Goal: Task Accomplishment & Management: Complete application form

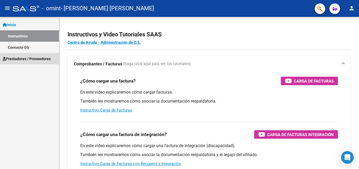
click at [25, 59] on span "Prestadores / Proveedores" at bounding box center [27, 59] width 48 height 6
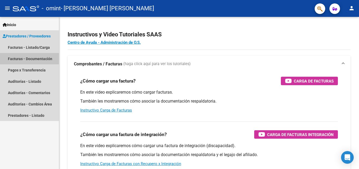
click at [31, 58] on link "Facturas - Documentación" at bounding box center [29, 58] width 59 height 11
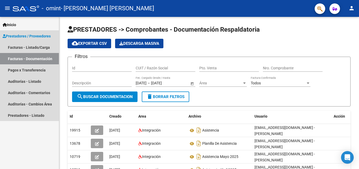
click at [34, 60] on link "Facturas - Documentación" at bounding box center [29, 58] width 59 height 11
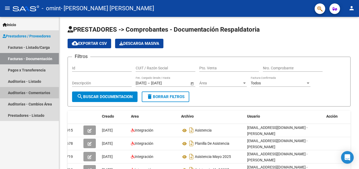
click at [36, 93] on link "Auditorías - Comentarios" at bounding box center [29, 92] width 59 height 11
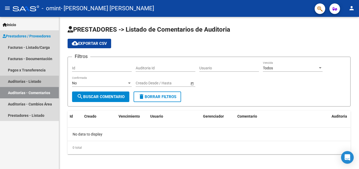
click at [34, 80] on link "Auditorías - Listado" at bounding box center [29, 81] width 59 height 11
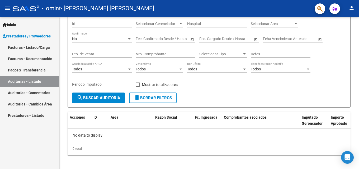
scroll to position [47, 0]
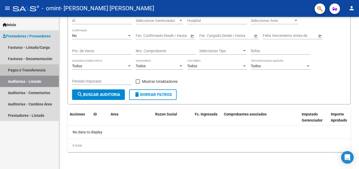
click at [19, 70] on link "Pagos x Transferencia" at bounding box center [29, 69] width 59 height 11
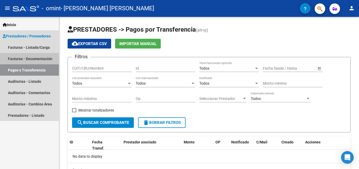
click at [22, 59] on link "Facturas - Documentación" at bounding box center [29, 58] width 59 height 11
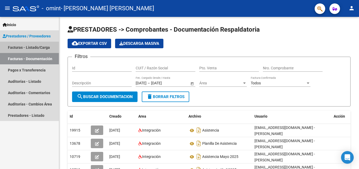
click at [25, 48] on link "Facturas - Listado/Carga" at bounding box center [29, 47] width 59 height 11
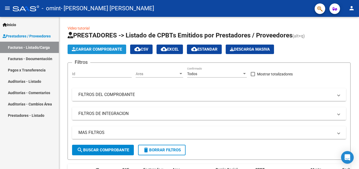
click at [109, 48] on span "Cargar Comprobante" at bounding box center [97, 49] width 50 height 5
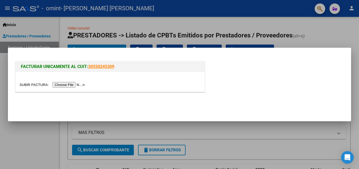
click at [72, 85] on input "file" at bounding box center [53, 85] width 67 height 6
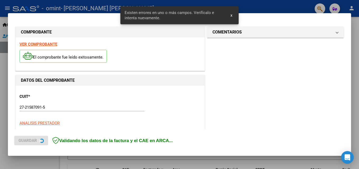
scroll to position [119, 0]
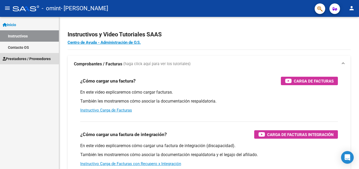
click at [18, 58] on span "Prestadores / Proveedores" at bounding box center [27, 59] width 48 height 6
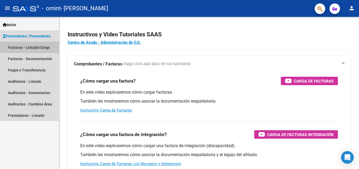
click at [25, 47] on link "Facturas - Listado/Carga" at bounding box center [29, 47] width 59 height 11
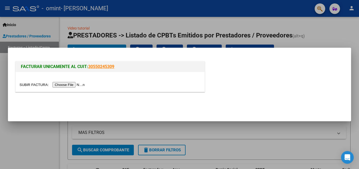
click at [78, 85] on input "file" at bounding box center [53, 85] width 67 height 6
click at [83, 83] on input "file" at bounding box center [53, 85] width 67 height 6
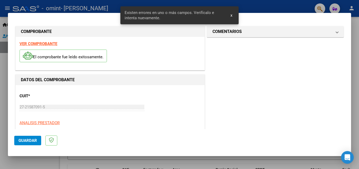
scroll to position [119, 0]
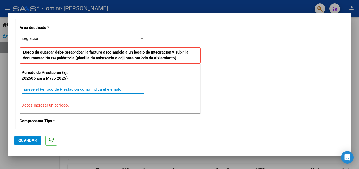
click at [29, 89] on input "Ingrese el Período de Prestación como indica el ejemplo" at bounding box center [83, 89] width 122 height 5
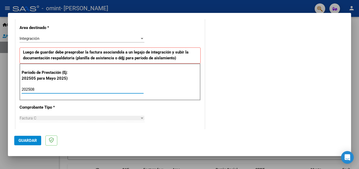
type input "202508"
click at [27, 141] on span "Guardar" at bounding box center [27, 140] width 18 height 5
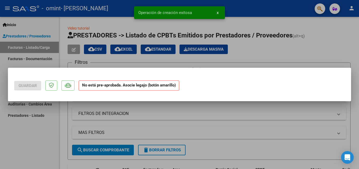
scroll to position [0, 0]
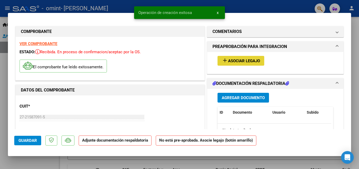
click at [234, 60] on span "Asociar Legajo" at bounding box center [244, 61] width 32 height 5
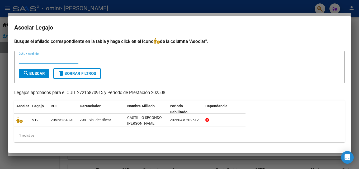
click at [26, 122] on div at bounding box center [22, 120] width 12 height 6
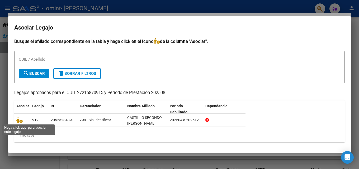
click at [19, 121] on icon at bounding box center [19, 120] width 6 height 6
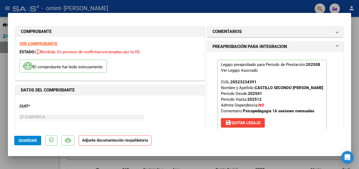
click at [111, 143] on p "Adjunte documentación respaldatoria" at bounding box center [115, 141] width 73 height 10
click at [31, 141] on span "Guardar" at bounding box center [27, 140] width 18 height 5
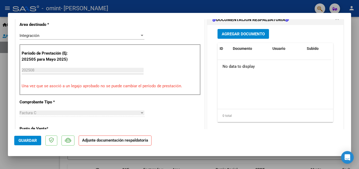
scroll to position [132, 0]
click at [248, 33] on span "Agregar Documento" at bounding box center [243, 34] width 43 height 5
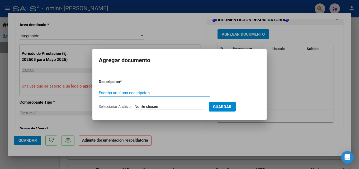
click at [109, 92] on input "Escriba aquí una descripcion" at bounding box center [154, 92] width 111 height 5
type input "ASISTENCIA"
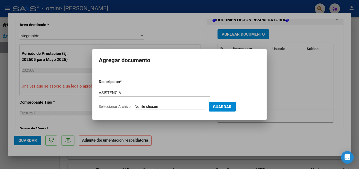
click at [137, 107] on input "Seleccionar Archivo" at bounding box center [170, 106] width 70 height 5
type input "C:\fakepath\ASISTENCIA [DATE].pdf"
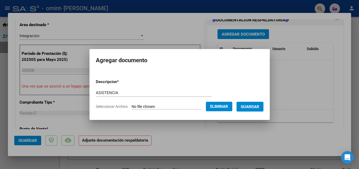
click at [255, 106] on span "Guardar" at bounding box center [250, 106] width 18 height 5
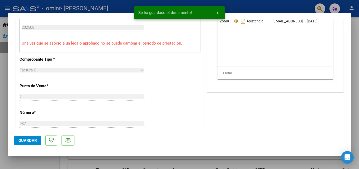
scroll to position [158, 0]
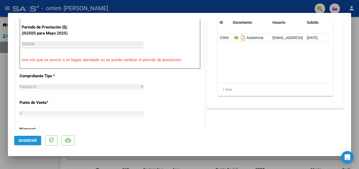
click at [27, 143] on button "Guardar" at bounding box center [27, 140] width 27 height 9
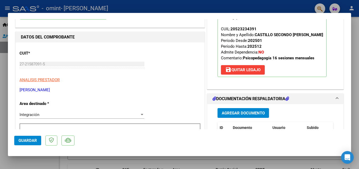
scroll to position [46, 0]
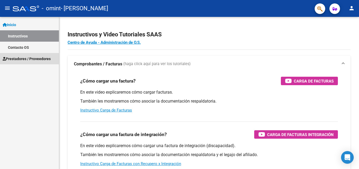
click at [23, 58] on span "Prestadores / Proveedores" at bounding box center [27, 59] width 48 height 6
click at [25, 59] on span "Prestadores / Proveedores" at bounding box center [27, 59] width 48 height 6
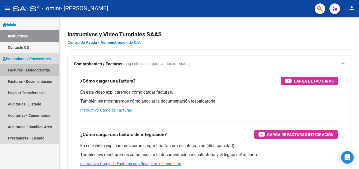
click at [27, 69] on link "Facturas - Listado/Carga" at bounding box center [29, 69] width 59 height 11
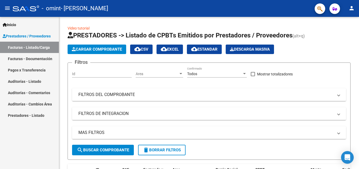
scroll to position [106, 0]
